Goal: Task Accomplishment & Management: Manage account settings

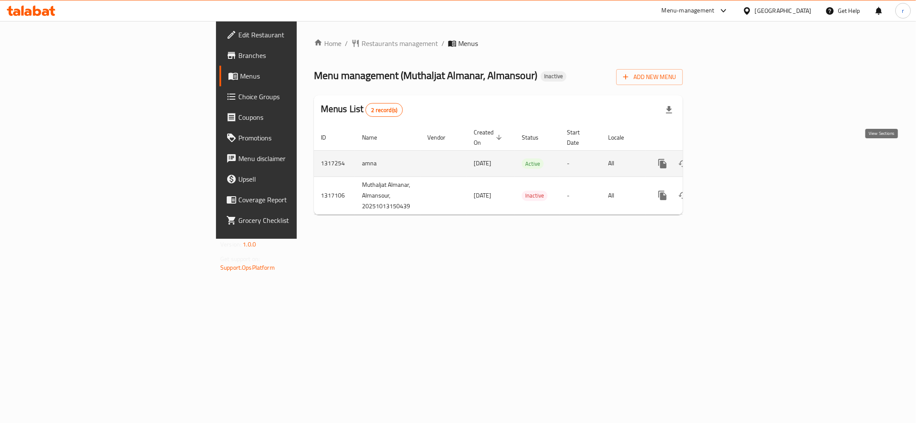
click at [735, 153] on link "enhanced table" at bounding box center [724, 163] width 21 height 21
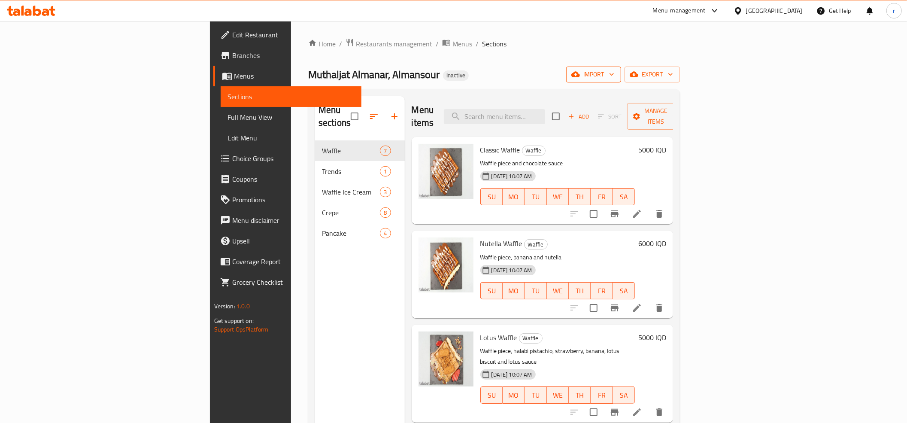
click at [614, 71] on span "import" at bounding box center [593, 74] width 41 height 11
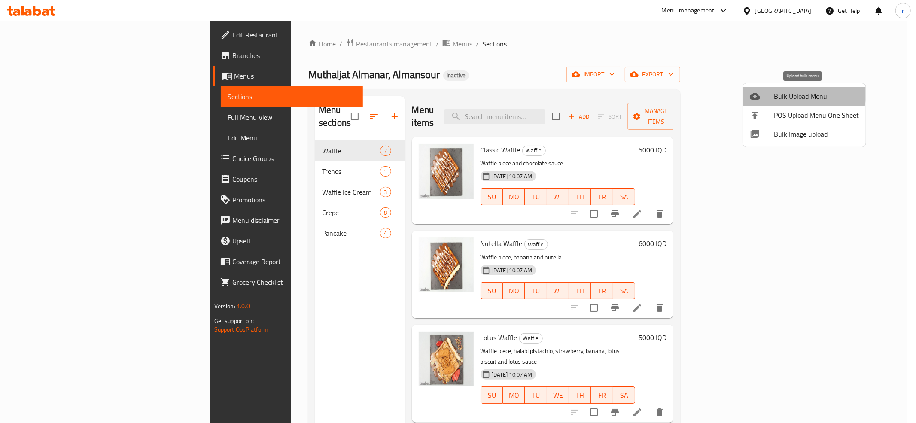
click at [794, 91] on span "Bulk Upload Menu" at bounding box center [816, 96] width 85 height 10
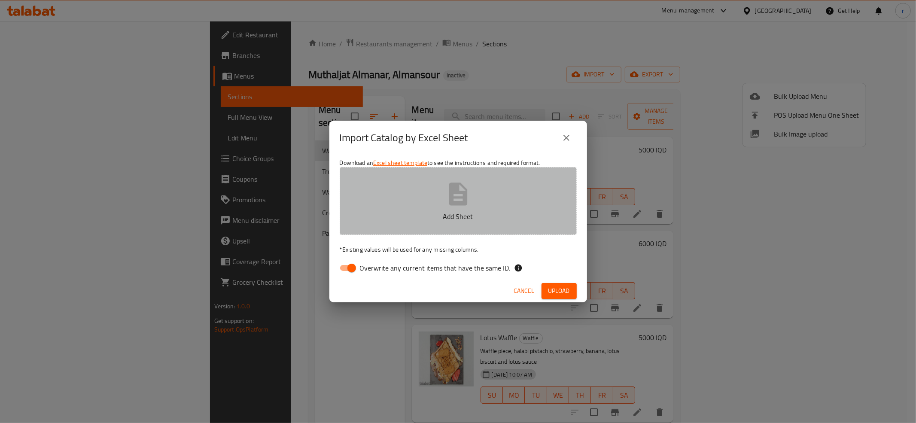
click at [456, 204] on icon "button" at bounding box center [458, 193] width 18 height 23
click at [471, 196] on icon "button" at bounding box center [457, 193] width 27 height 27
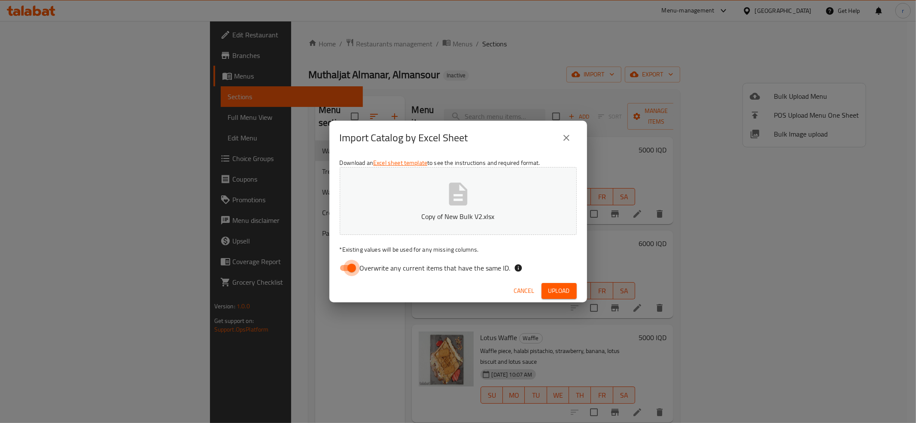
click at [342, 268] on input "Overwrite any current items that have the same ID." at bounding box center [351, 268] width 49 height 16
checkbox input "false"
click at [550, 287] on span "Upload" at bounding box center [558, 291] width 21 height 11
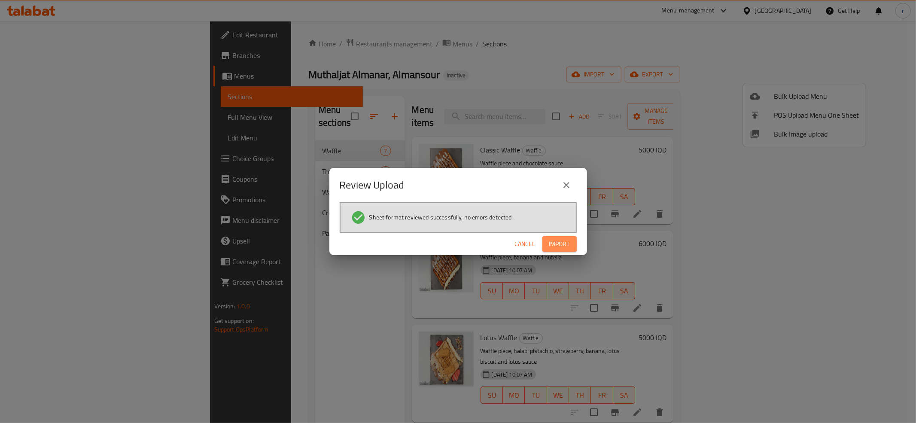
click at [570, 242] on button "Import" at bounding box center [559, 244] width 34 height 16
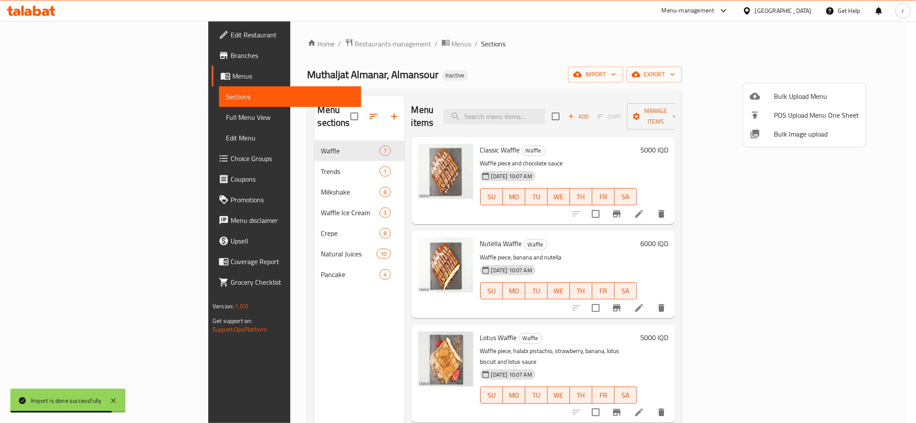
click at [268, 181] on div at bounding box center [458, 211] width 916 height 423
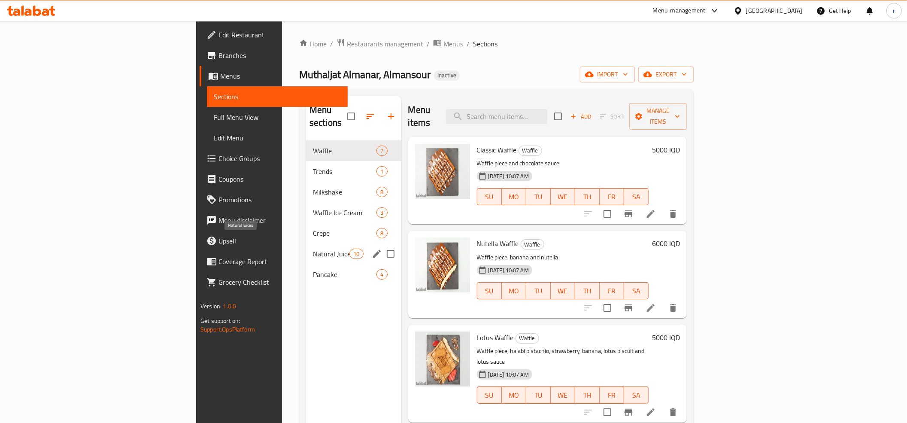
click at [313, 249] on span "Natural Juices" at bounding box center [331, 254] width 36 height 10
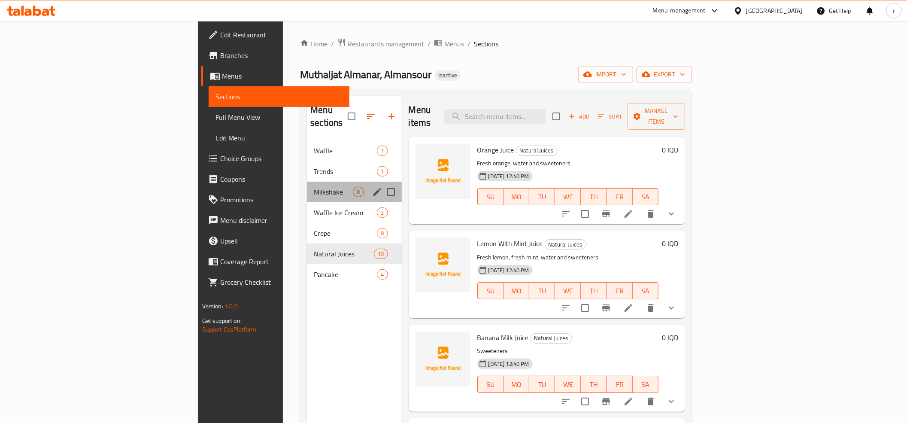
click at [307, 188] on div "Milkshake 8" at bounding box center [354, 192] width 94 height 21
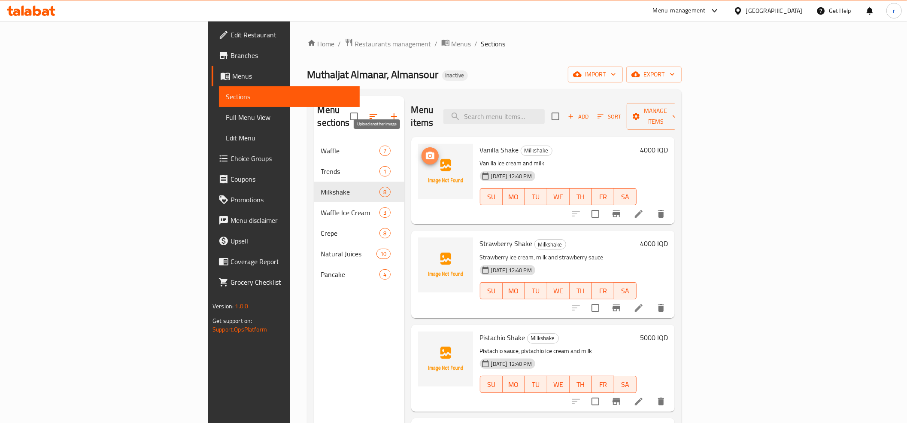
click at [425, 151] on icon "upload picture" at bounding box center [430, 156] width 10 height 10
click at [422, 151] on span "upload picture" at bounding box center [430, 156] width 17 height 10
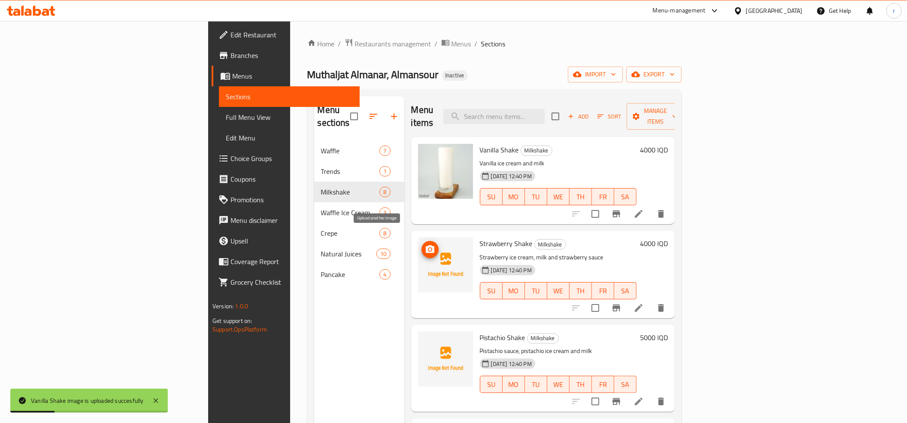
click at [425, 244] on icon "upload picture" at bounding box center [430, 249] width 10 height 10
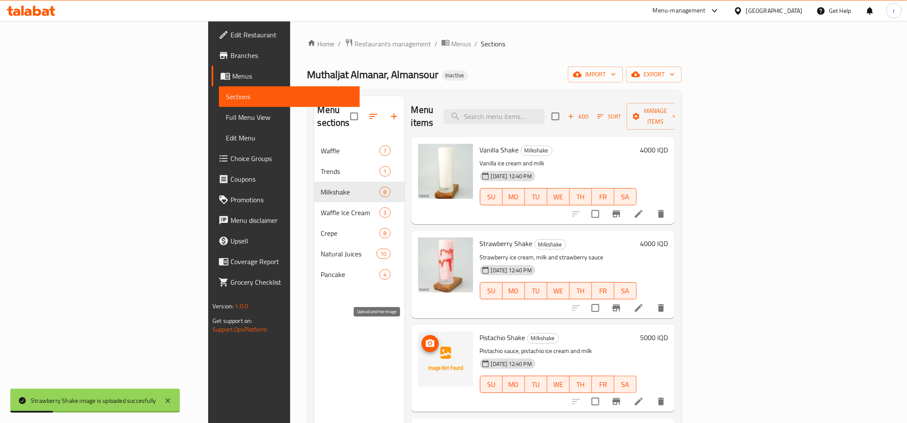
click at [422, 337] on button "upload picture" at bounding box center [430, 343] width 17 height 17
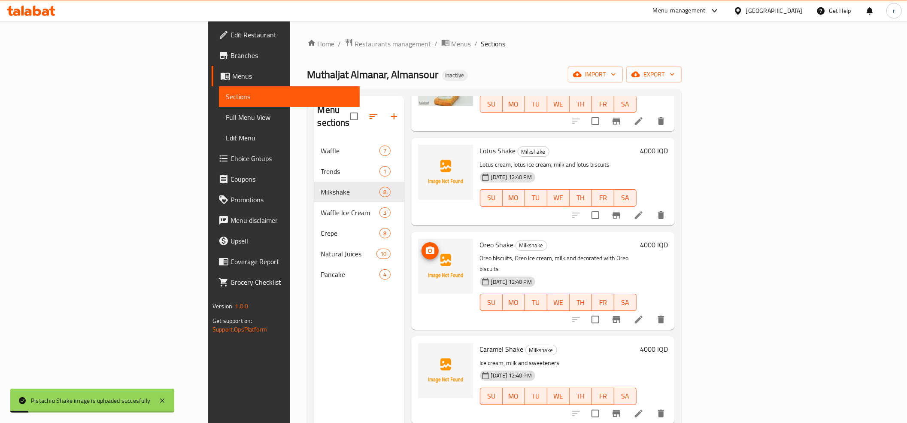
scroll to position [253, 0]
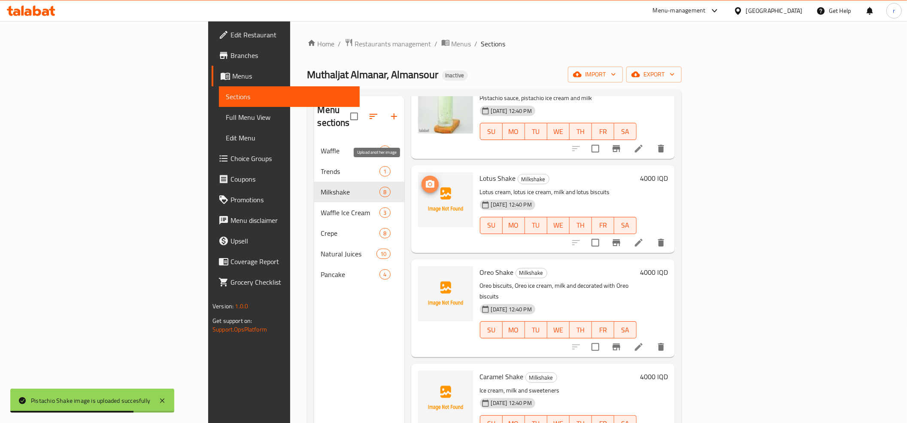
click at [425, 179] on icon "upload picture" at bounding box center [430, 184] width 10 height 10
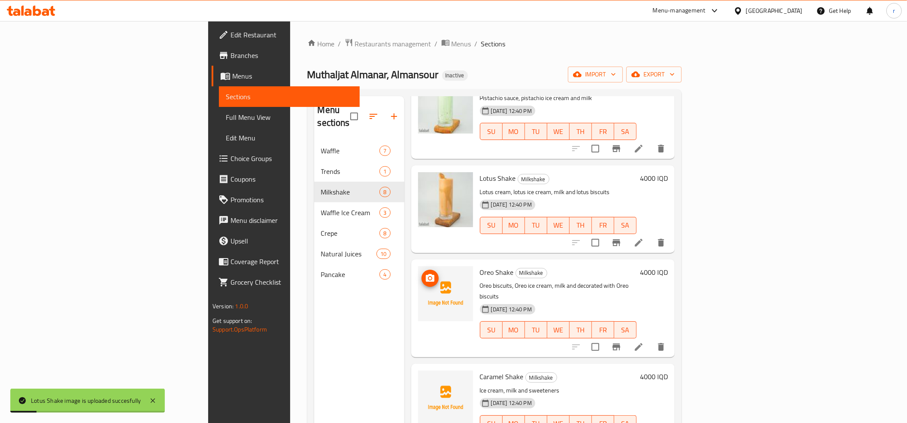
click at [426, 274] on icon "upload picture" at bounding box center [430, 278] width 9 height 8
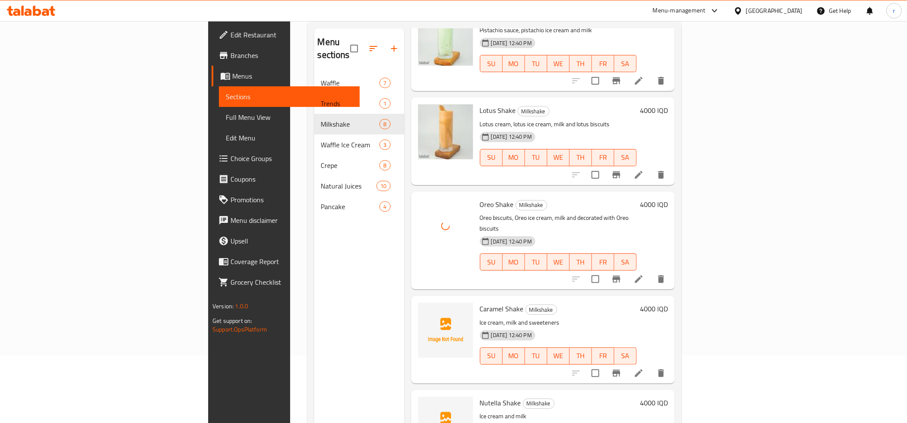
scroll to position [95, 0]
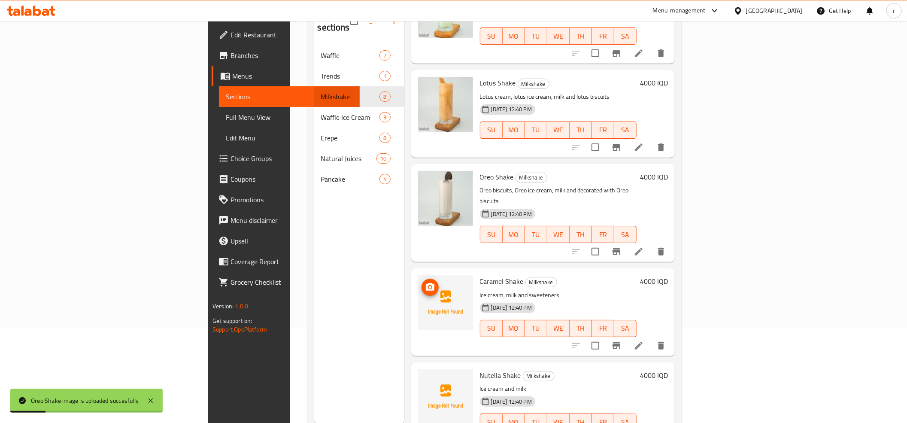
click at [422, 279] on button "upload picture" at bounding box center [430, 287] width 17 height 17
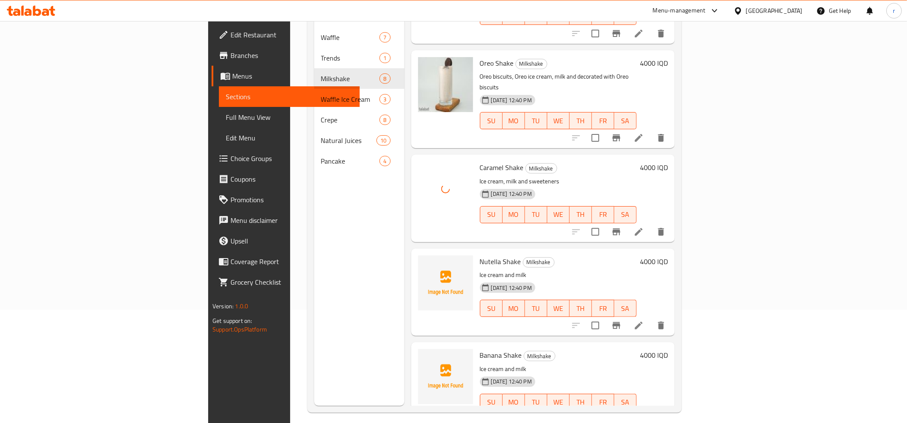
scroll to position [121, 0]
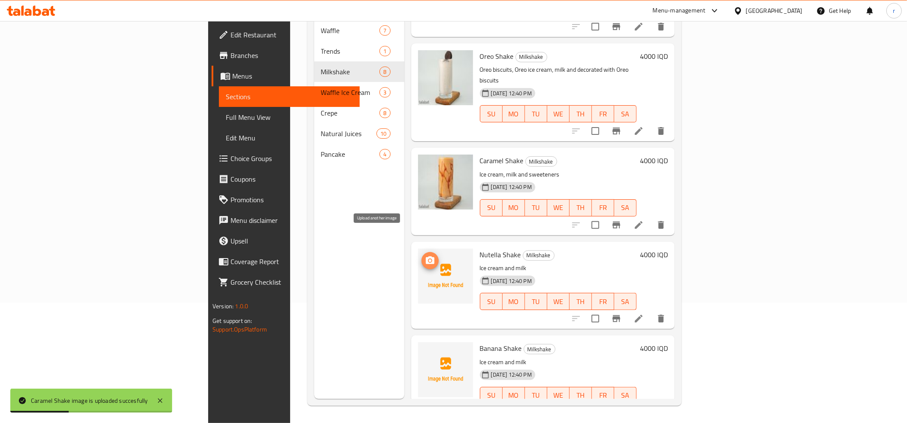
click at [425, 255] on icon "upload picture" at bounding box center [430, 260] width 10 height 10
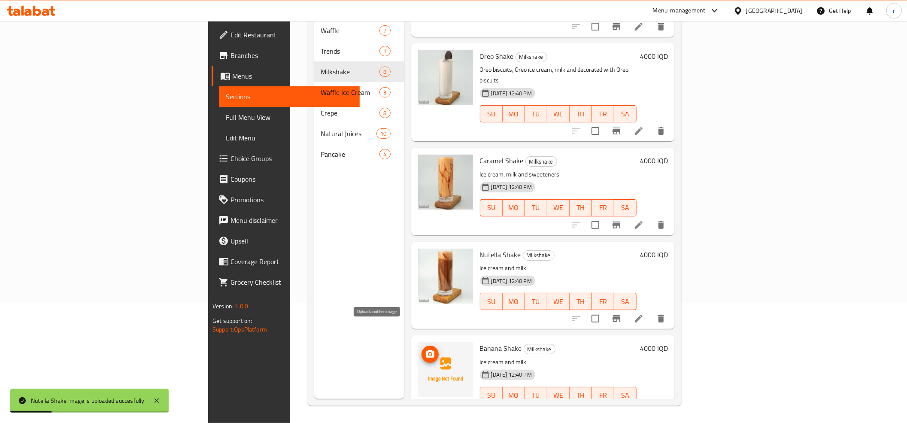
click at [422, 346] on button "upload picture" at bounding box center [430, 354] width 17 height 17
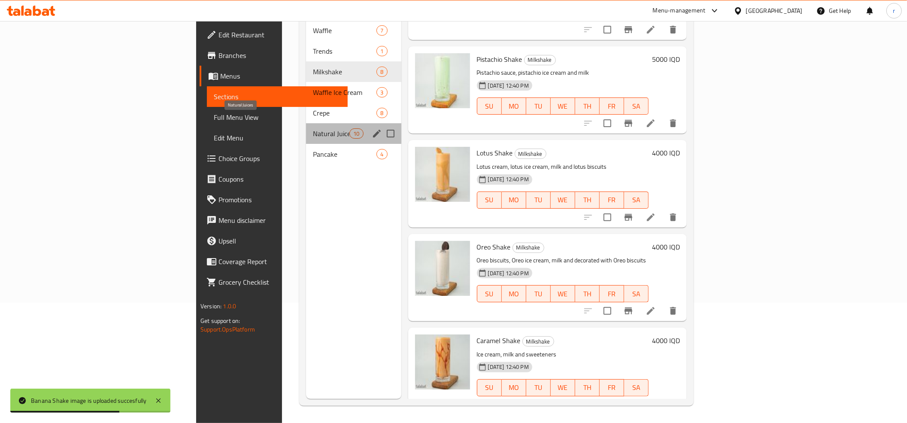
click at [313, 128] on span "Natural Juices" at bounding box center [331, 133] width 36 height 10
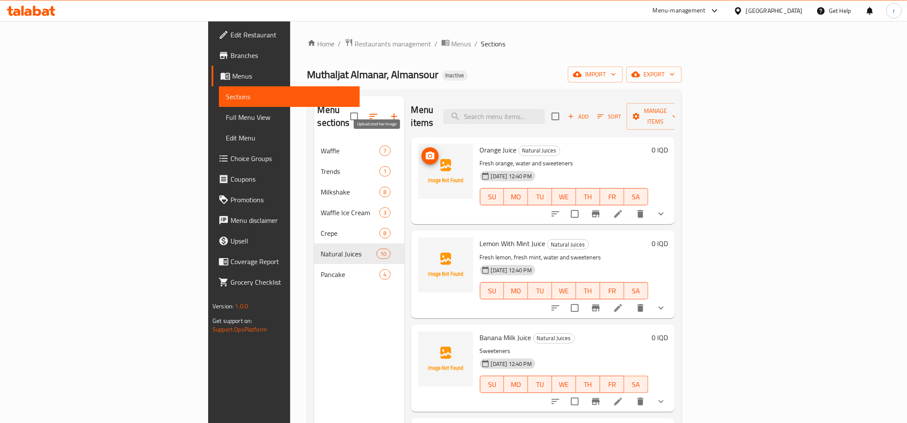
click at [422, 151] on span "upload picture" at bounding box center [430, 156] width 17 height 10
click at [426, 245] on icon "upload picture" at bounding box center [430, 249] width 9 height 8
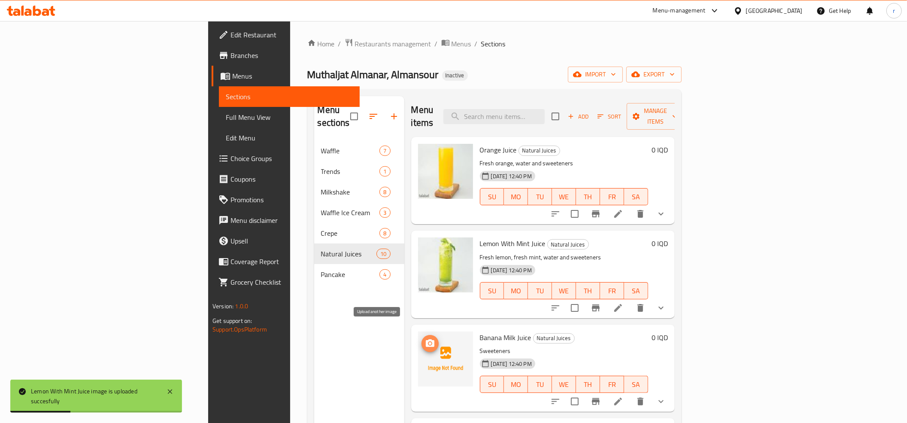
click at [425, 338] on icon "upload picture" at bounding box center [430, 343] width 10 height 10
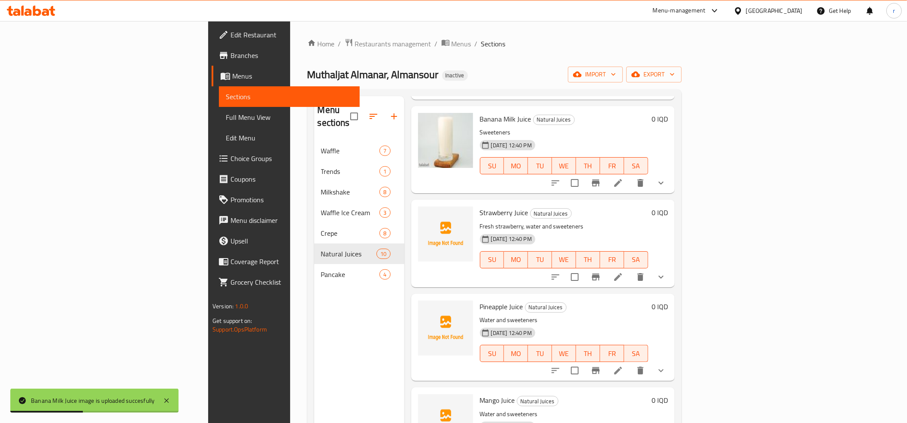
scroll to position [191, 0]
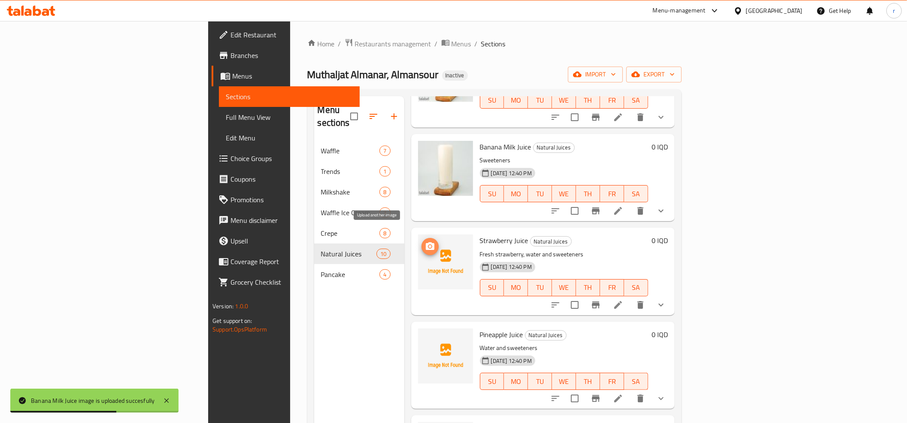
click at [422, 240] on button "upload picture" at bounding box center [430, 246] width 17 height 17
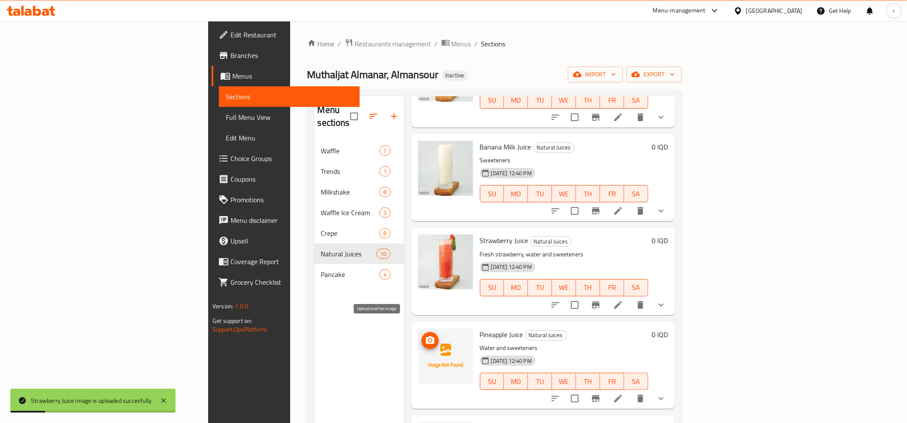
click at [426, 336] on icon "upload picture" at bounding box center [430, 340] width 9 height 8
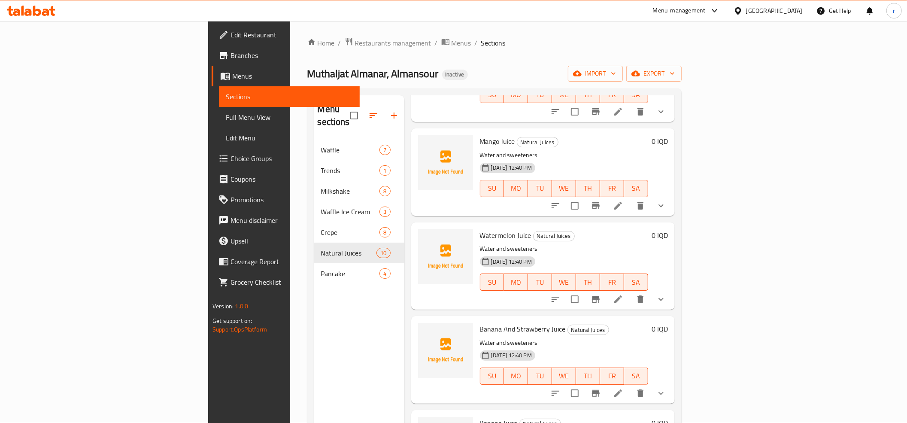
scroll to position [0, 0]
click at [422, 141] on button "upload picture" at bounding box center [430, 148] width 17 height 17
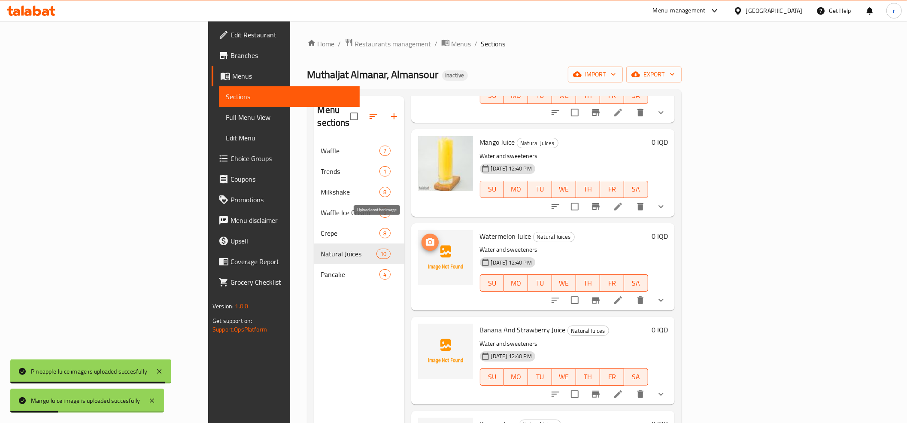
click at [425, 237] on icon "upload picture" at bounding box center [430, 242] width 10 height 10
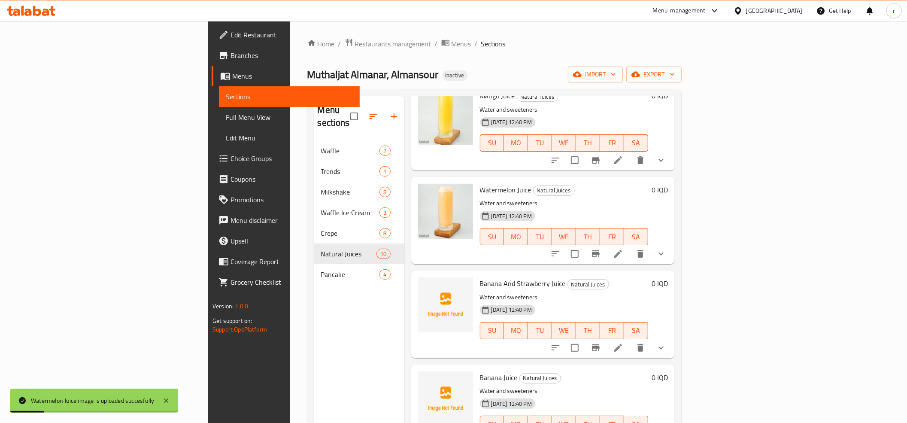
scroll to position [536, 0]
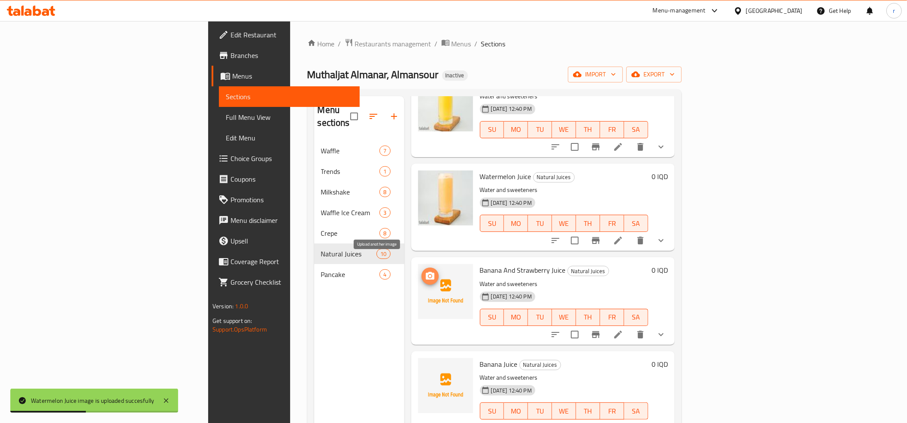
click at [425, 271] on icon "upload picture" at bounding box center [430, 276] width 10 height 10
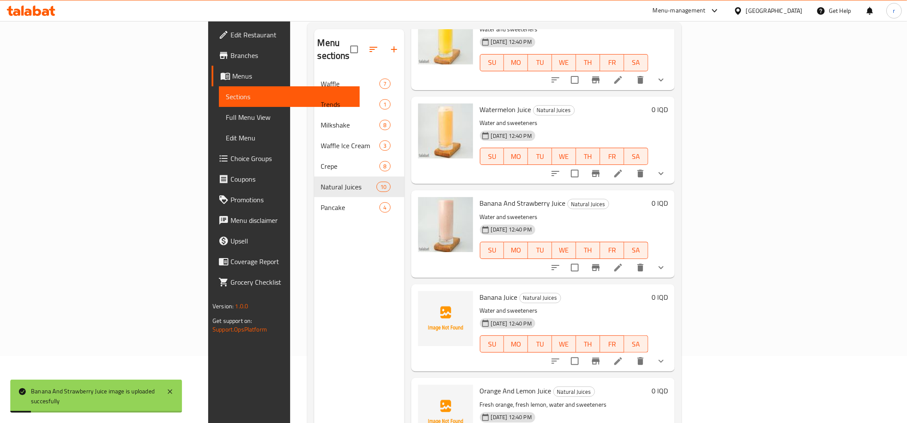
scroll to position [121, 0]
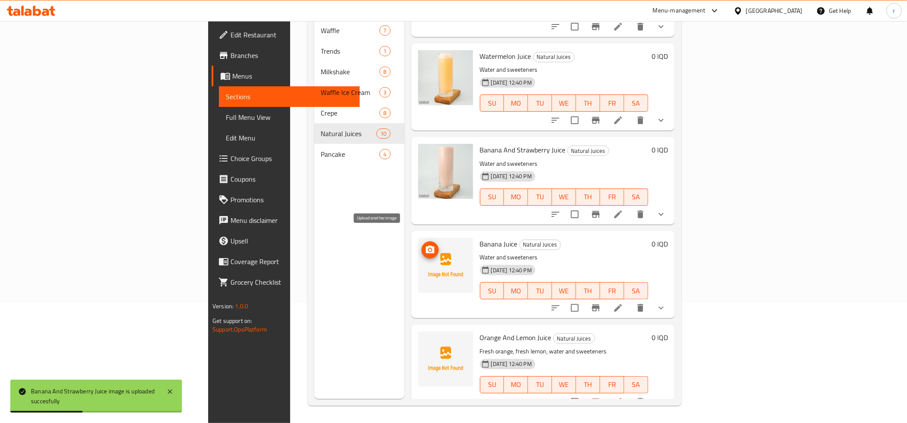
click at [422, 241] on button "upload picture" at bounding box center [430, 249] width 17 height 17
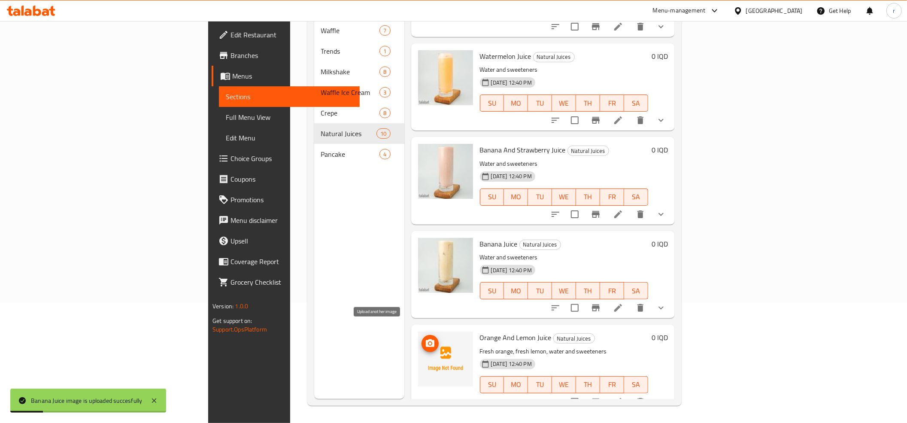
click at [425, 338] on icon "upload picture" at bounding box center [430, 343] width 10 height 10
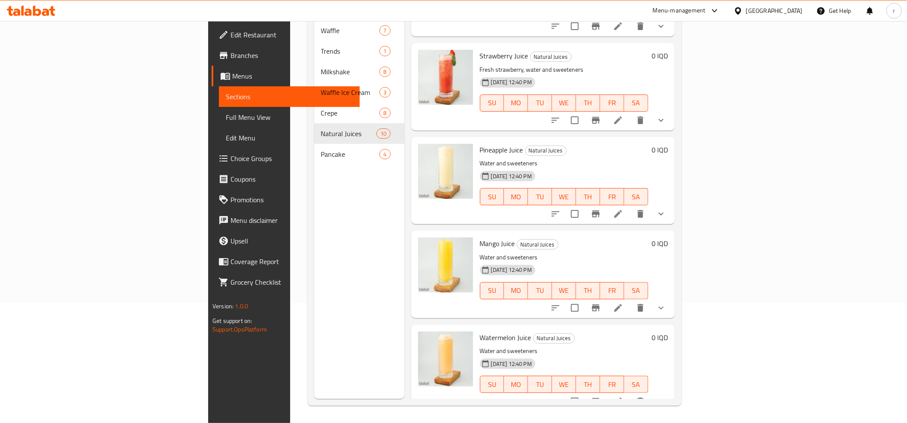
scroll to position [250, 0]
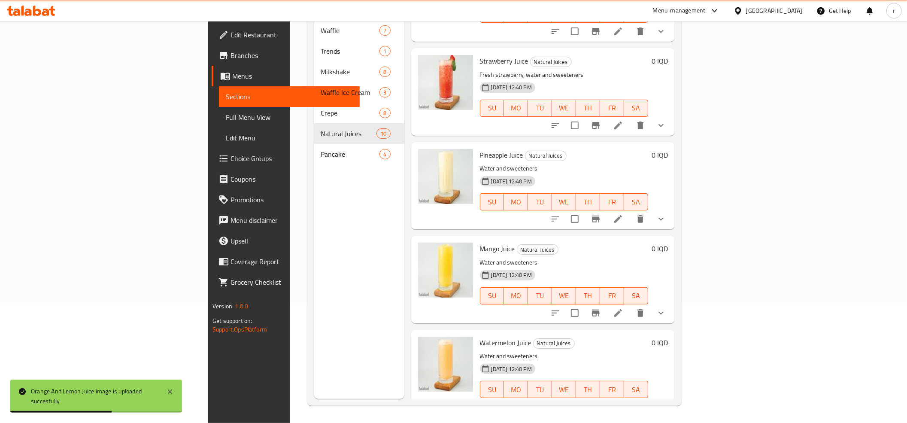
click at [226, 116] on span "Full Menu View" at bounding box center [289, 117] width 127 height 10
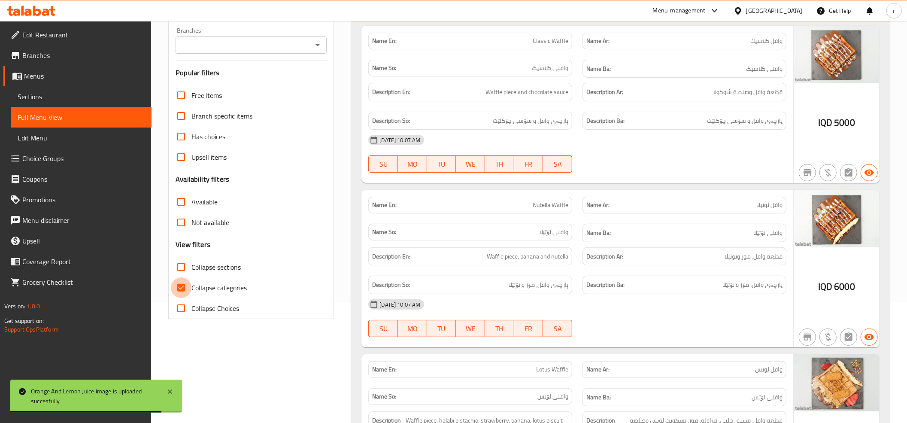
click at [174, 289] on input "Collapse categories" at bounding box center [181, 287] width 21 height 21
checkbox input "false"
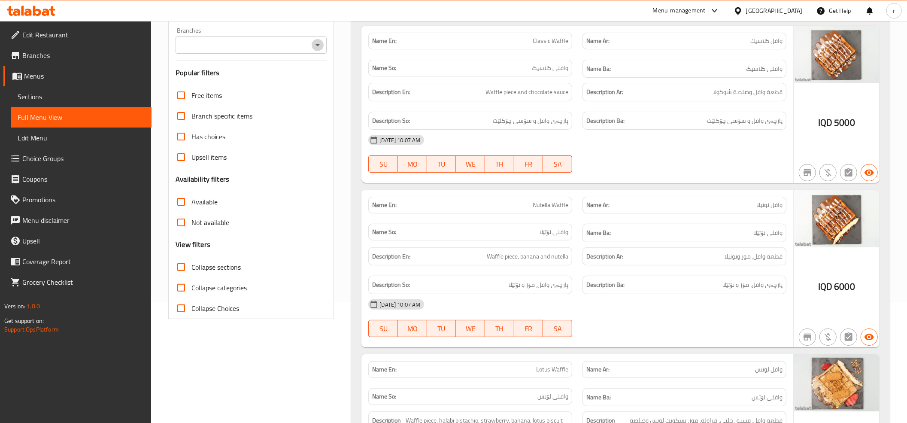
click at [313, 47] on icon "Open" at bounding box center [318, 45] width 10 height 10
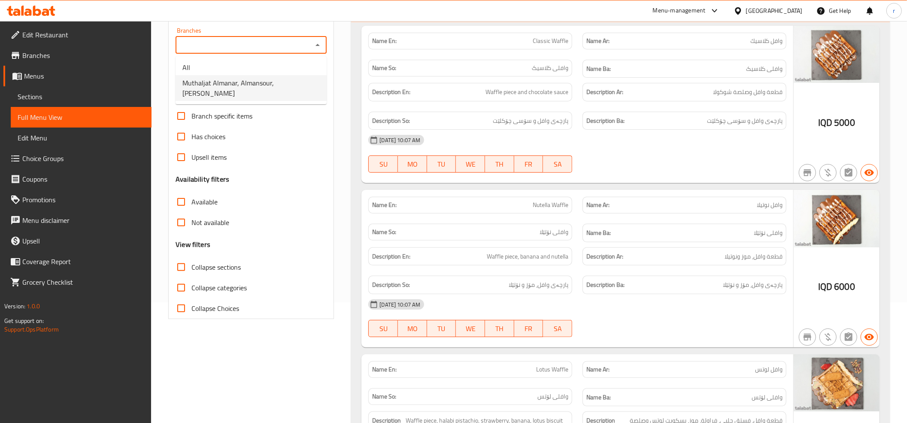
click at [316, 80] on li "Muthaljat Almanar, Almansour, [PERSON_NAME]" at bounding box center [251, 88] width 151 height 26
type input "Muthaljat Almanar, Almansour, [PERSON_NAME]"
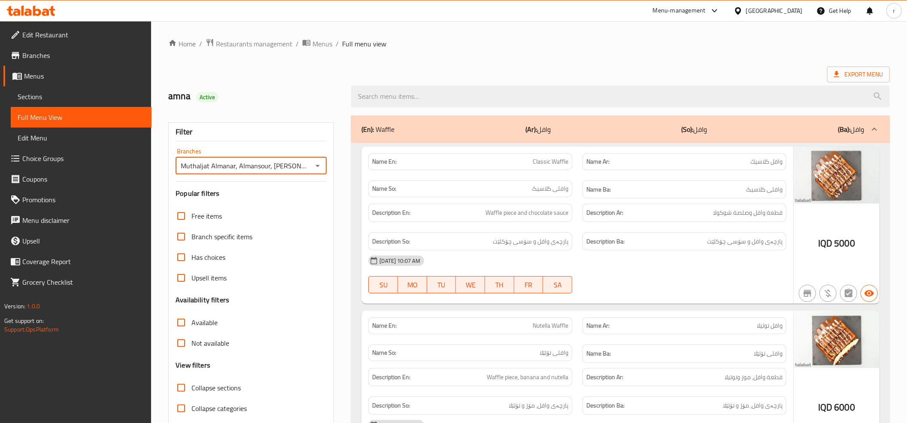
click at [192, 380] on label "Collapse sections" at bounding box center [206, 387] width 70 height 21
click at [192, 380] on input "Collapse sections" at bounding box center [181, 387] width 21 height 21
checkbox input "true"
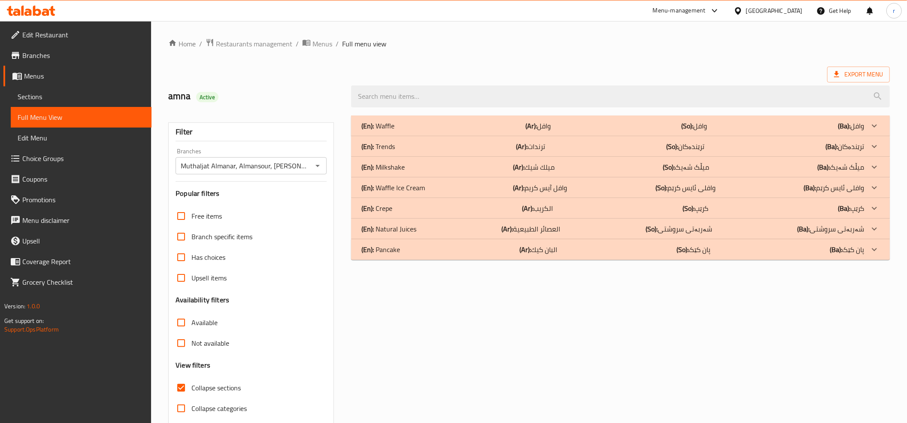
click at [591, 228] on div "(En): Natural Juices (Ar): العصائر الطبيعية (So): شەربەتی سروشتی (Ba): شەربەتی …" at bounding box center [613, 229] width 503 height 10
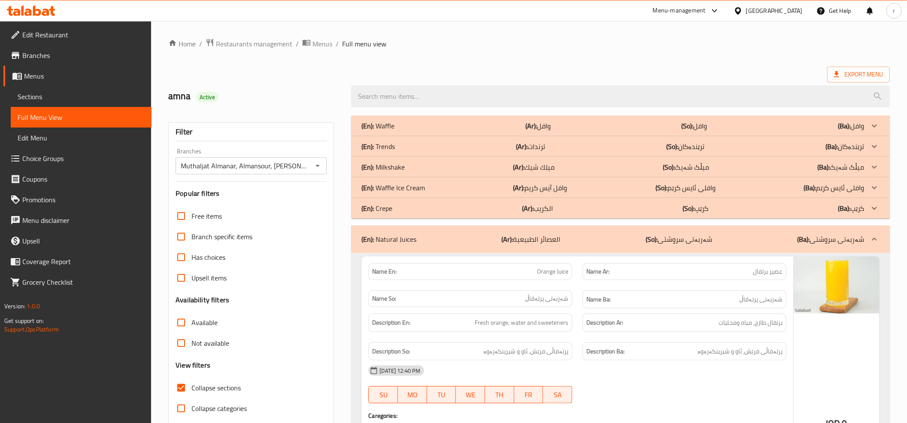
click at [581, 176] on div "(En): Milkshake (Ar): ميلك شيك (So): میڵک شەیک (Ba): میڵک شەیک" at bounding box center [620, 167] width 539 height 21
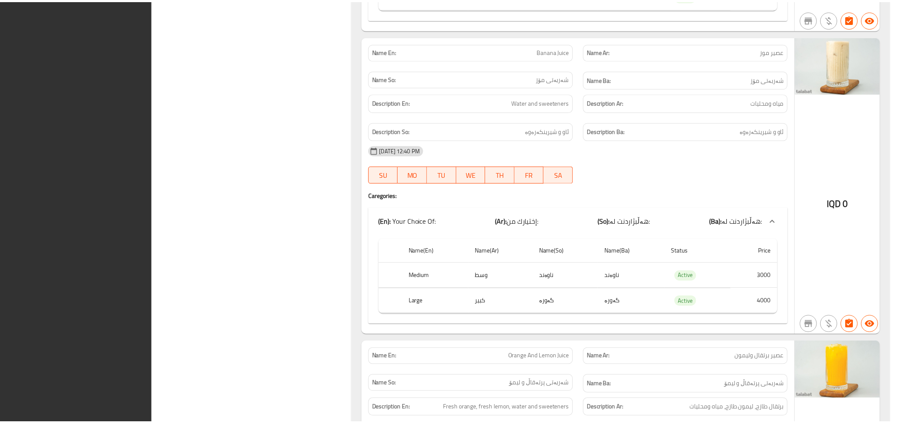
scroll to position [4345, 0]
